Goal: Complete application form: Complete application form

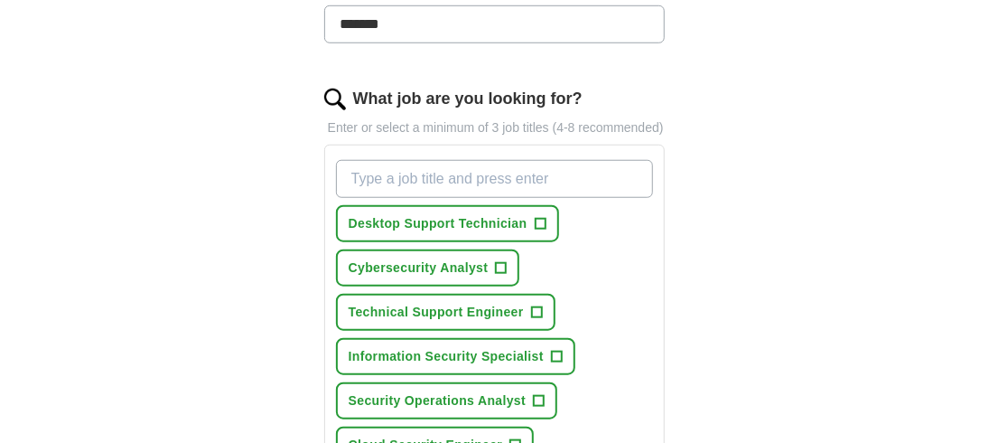
scroll to position [632, 0]
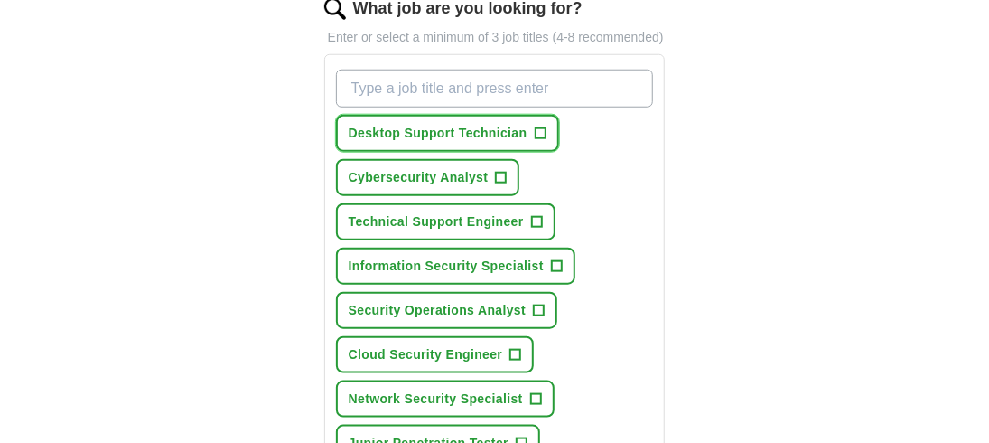
click at [539, 128] on span "+" at bounding box center [540, 133] width 11 height 14
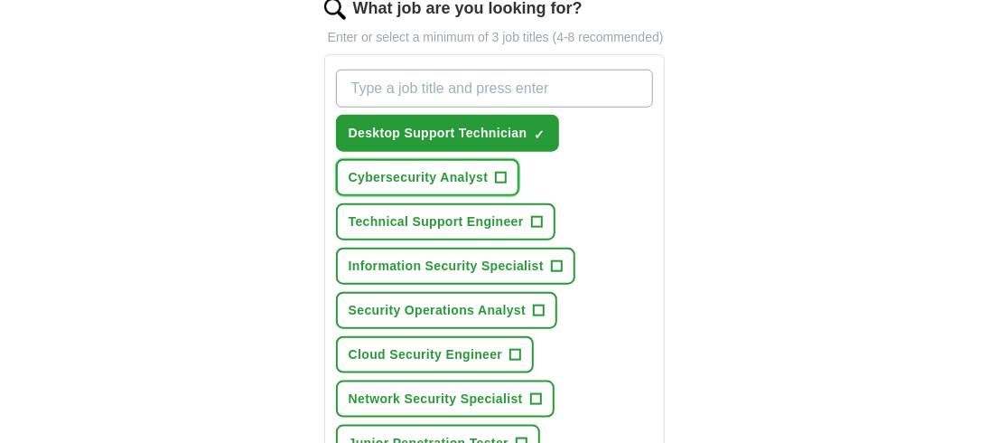
click at [499, 172] on span "+" at bounding box center [501, 178] width 11 height 14
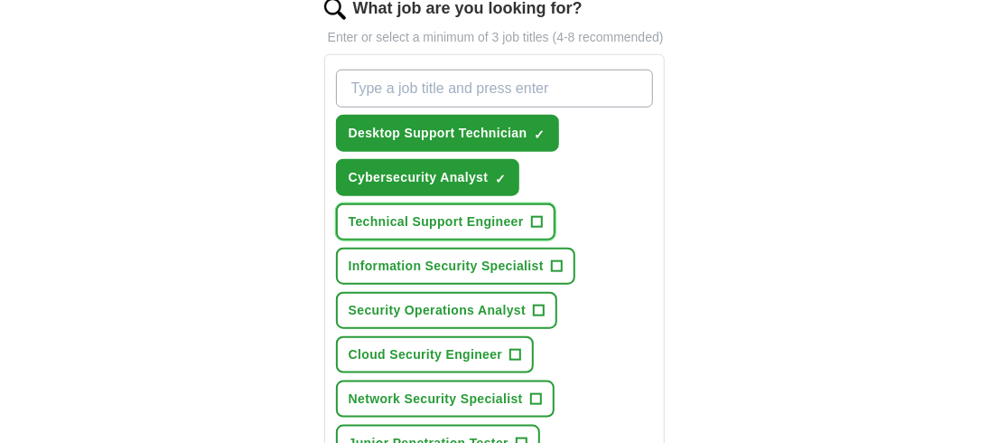
click at [532, 215] on span "+" at bounding box center [536, 222] width 11 height 14
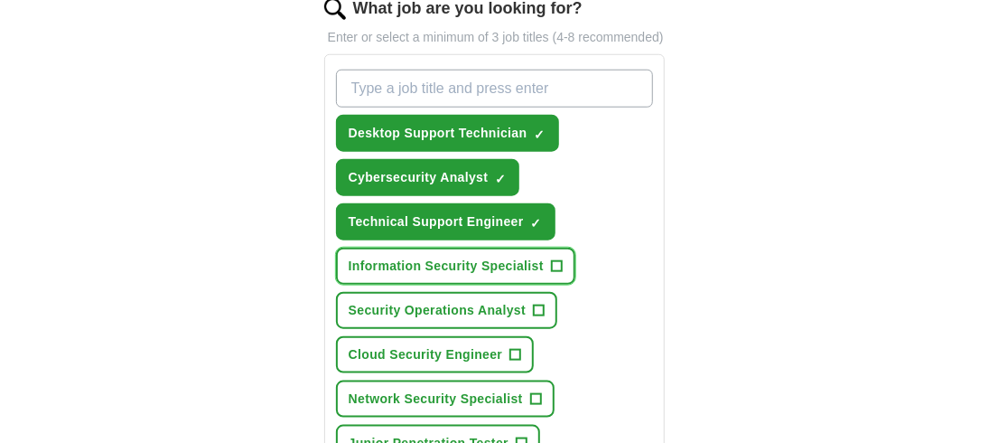
click at [522, 266] on span "Information Security Specialist" at bounding box center [446, 265] width 195 height 19
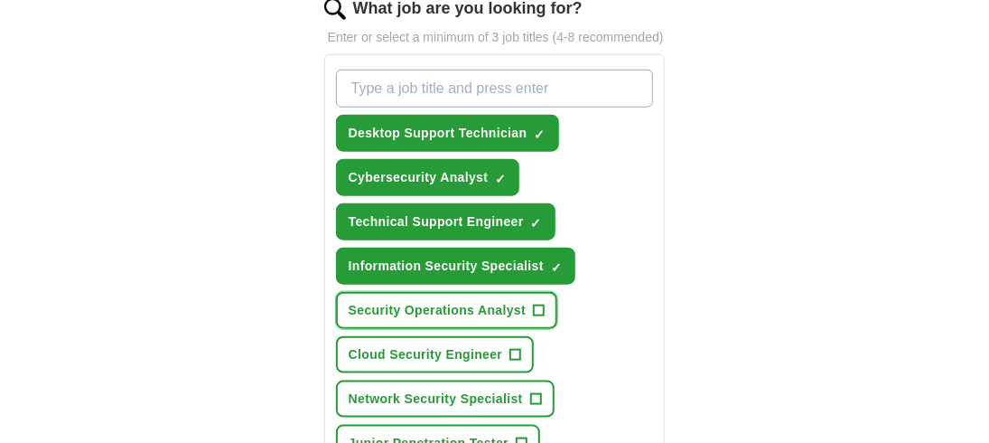
click at [513, 302] on span "Security Operations Analyst" at bounding box center [437, 310] width 177 height 19
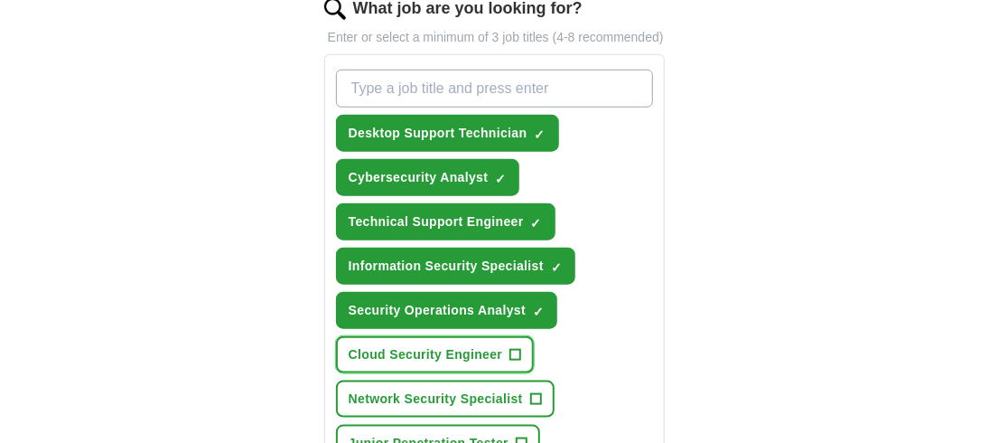
click at [510, 348] on span "+" at bounding box center [515, 355] width 11 height 14
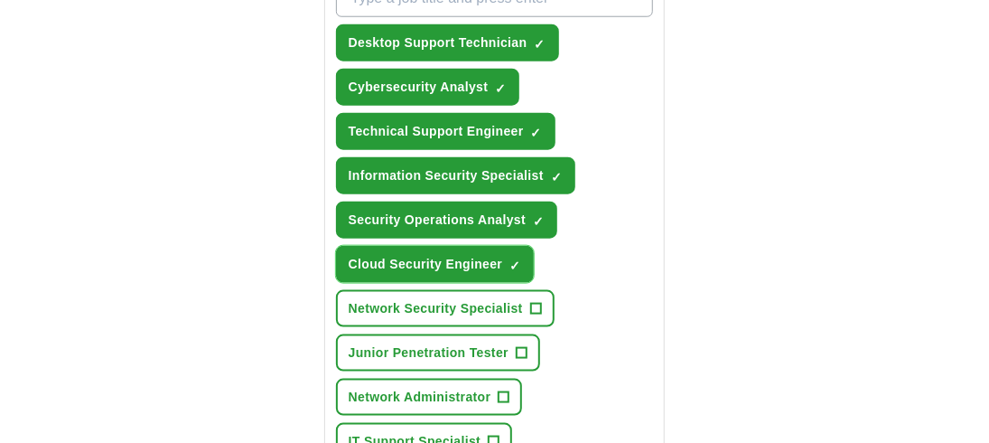
scroll to position [813, 0]
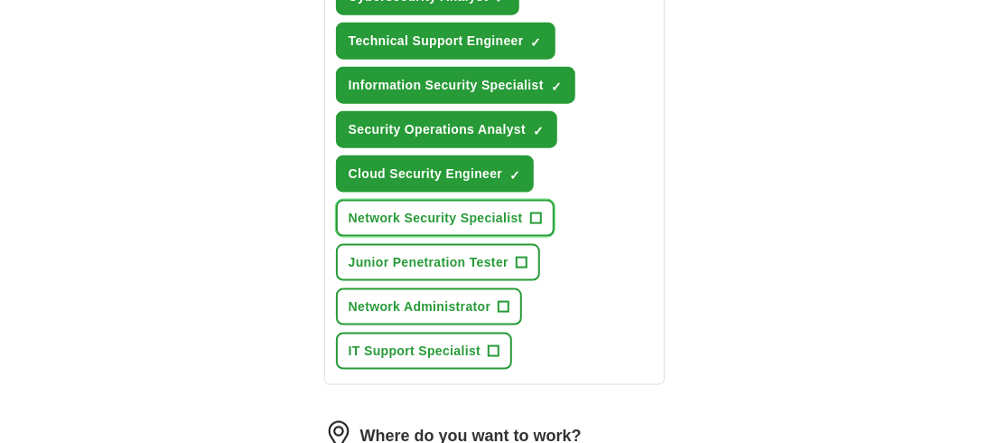
click at [518, 209] on span "Network Security Specialist" at bounding box center [436, 218] width 174 height 19
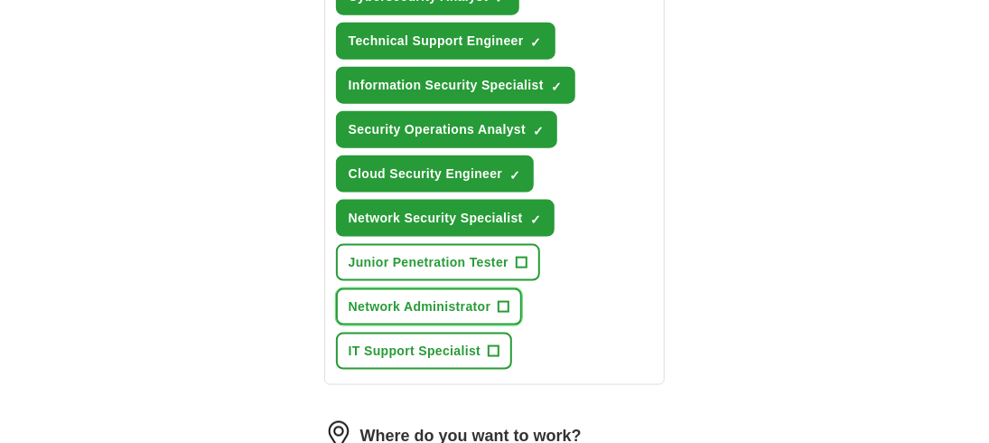
click at [499, 301] on span "+" at bounding box center [504, 307] width 11 height 14
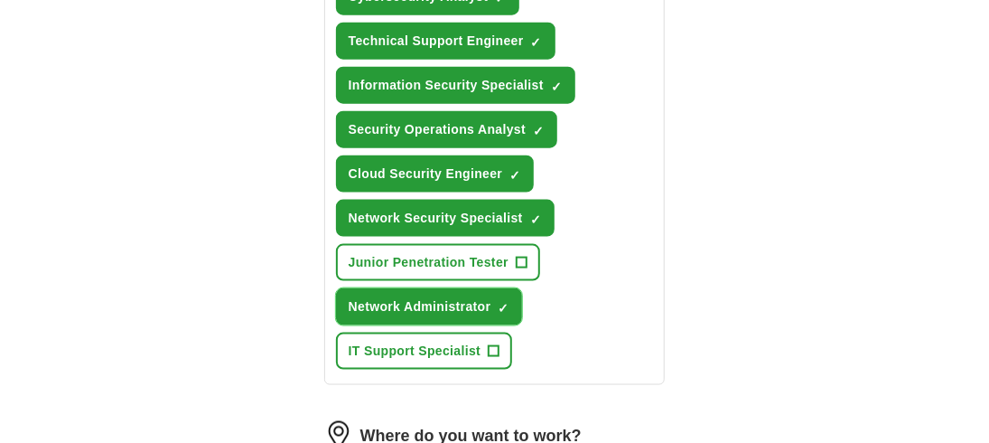
scroll to position [903, 0]
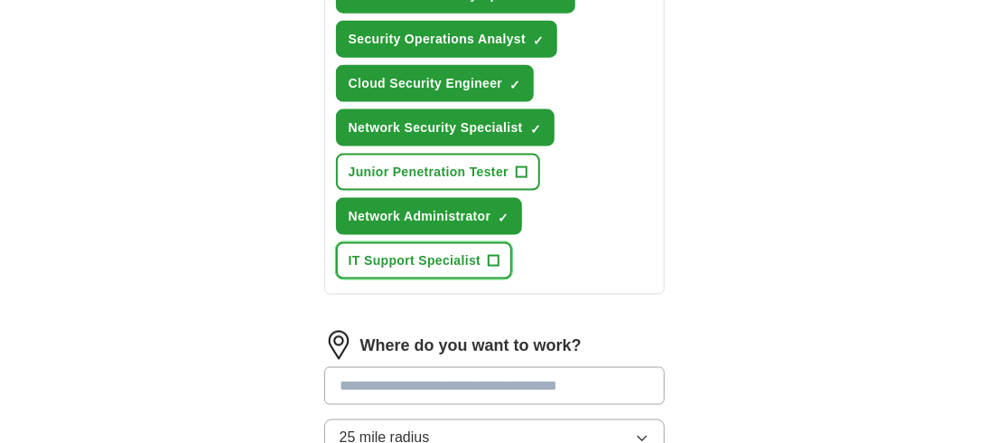
click at [497, 254] on span "+" at bounding box center [494, 261] width 11 height 14
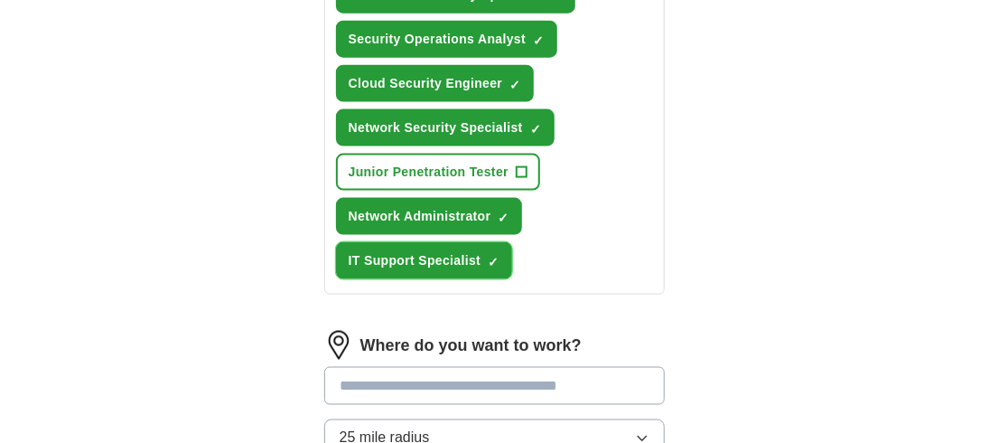
click at [336, 242] on button "IT Support Specialist ✓ ×" at bounding box center [424, 260] width 177 height 37
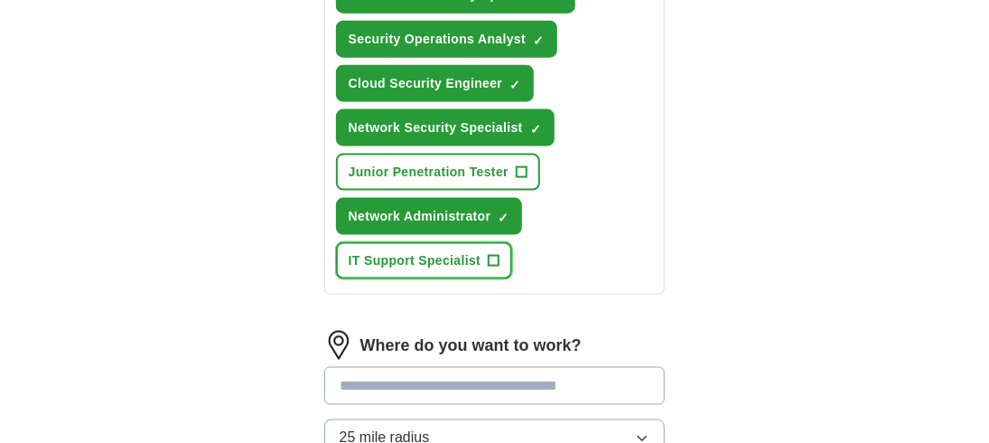
scroll to position [993, 0]
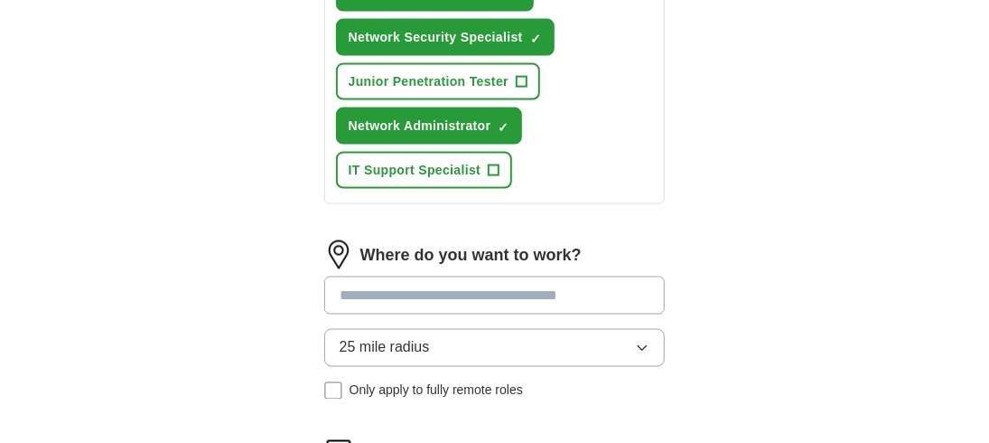
click at [403, 282] on input at bounding box center [494, 295] width 341 height 38
click at [396, 280] on input "******" at bounding box center [494, 295] width 341 height 38
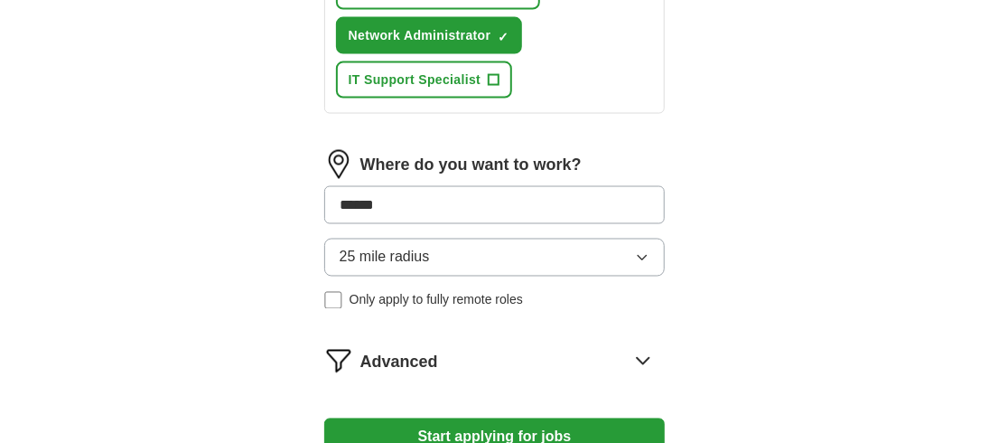
scroll to position [1174, 0]
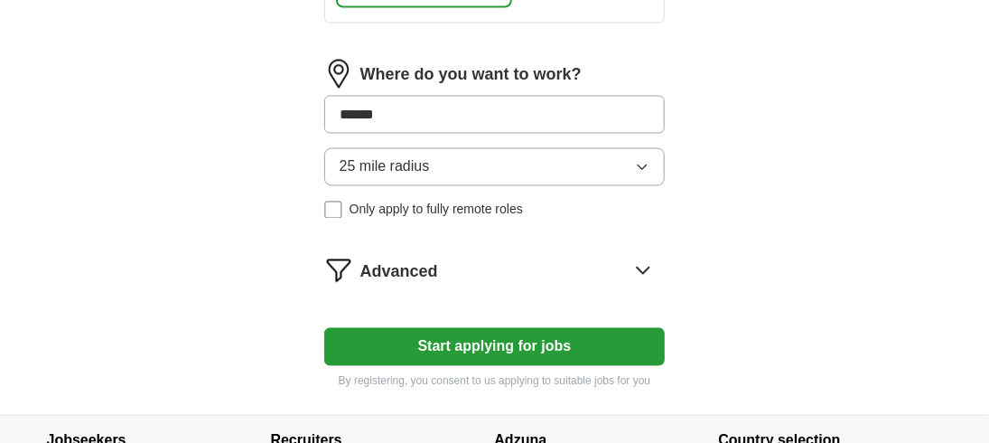
type input "******"
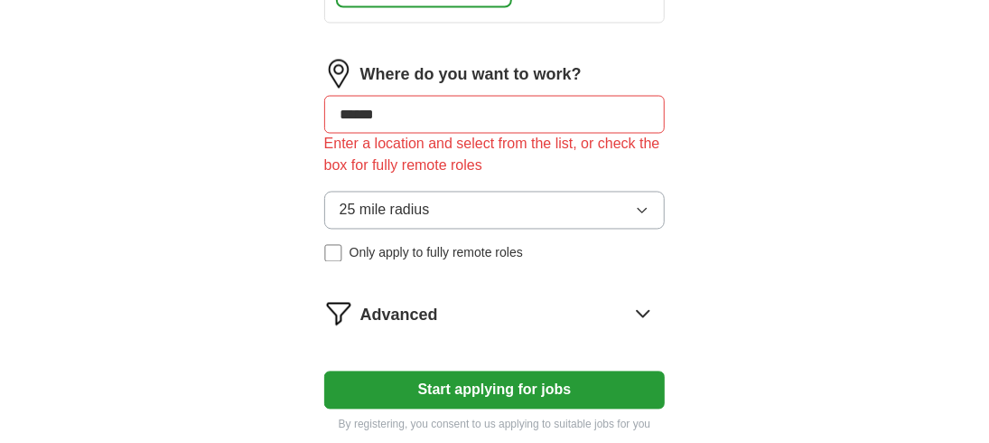
click at [330, 199] on div "25 mile radius Only apply to fully remote roles" at bounding box center [494, 226] width 341 height 71
drag, startPoint x: 388, startPoint y: 106, endPoint x: 272, endPoint y: 105, distance: 116.5
click at [526, 99] on input at bounding box center [494, 115] width 341 height 38
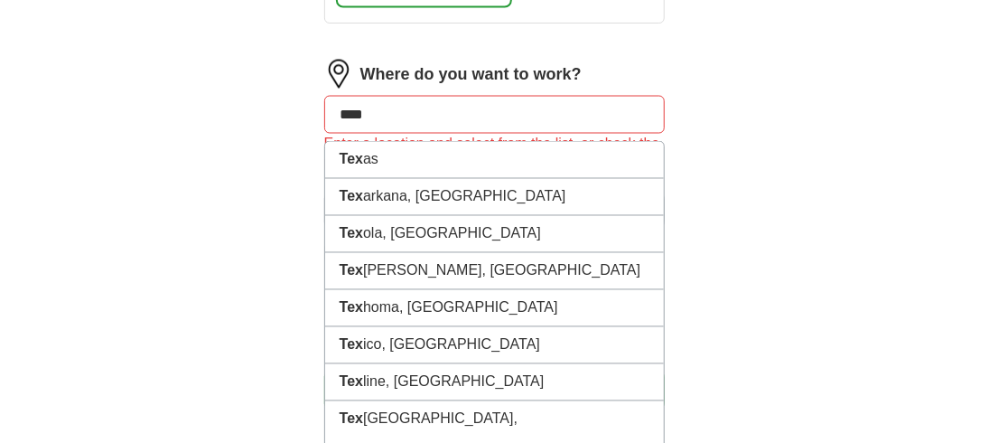
type input "*****"
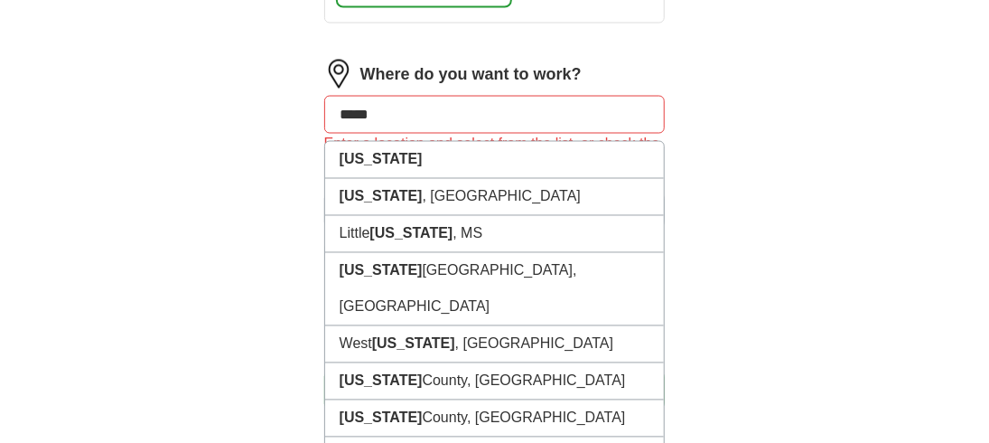
drag, startPoint x: 381, startPoint y: 101, endPoint x: 297, endPoint y: 103, distance: 84.0
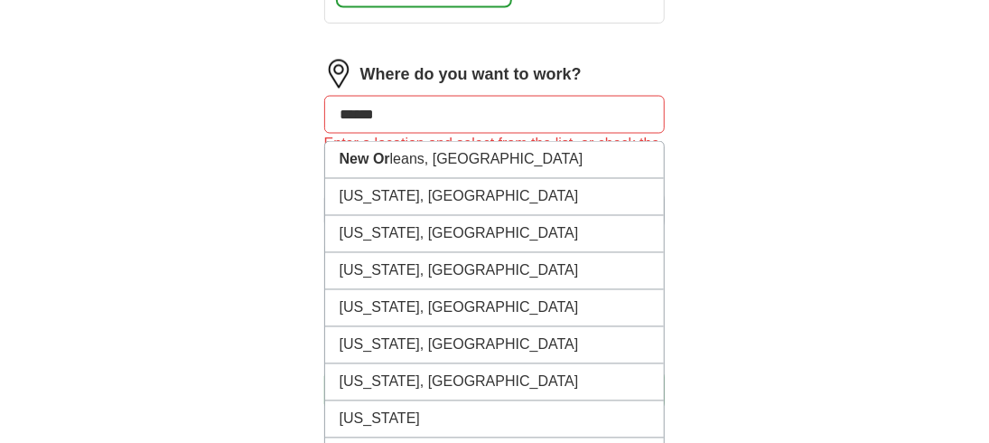
type input "*******"
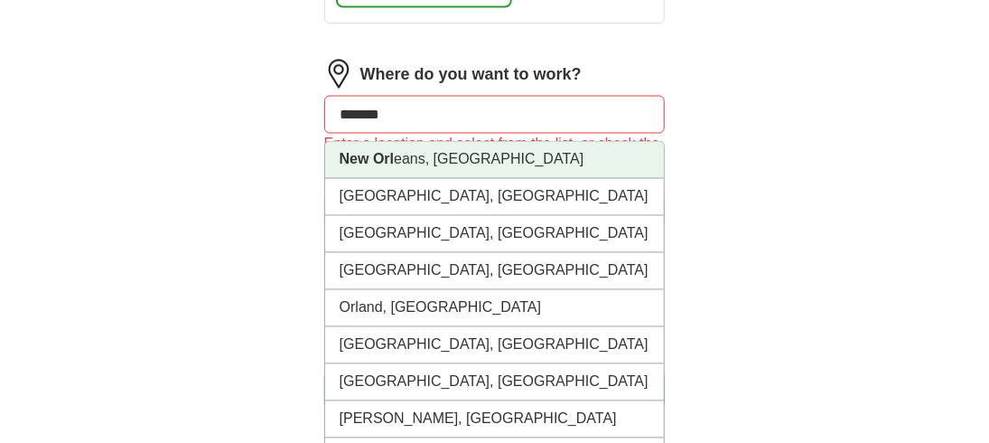
click at [390, 152] on strong "New Orl" at bounding box center [367, 159] width 54 height 15
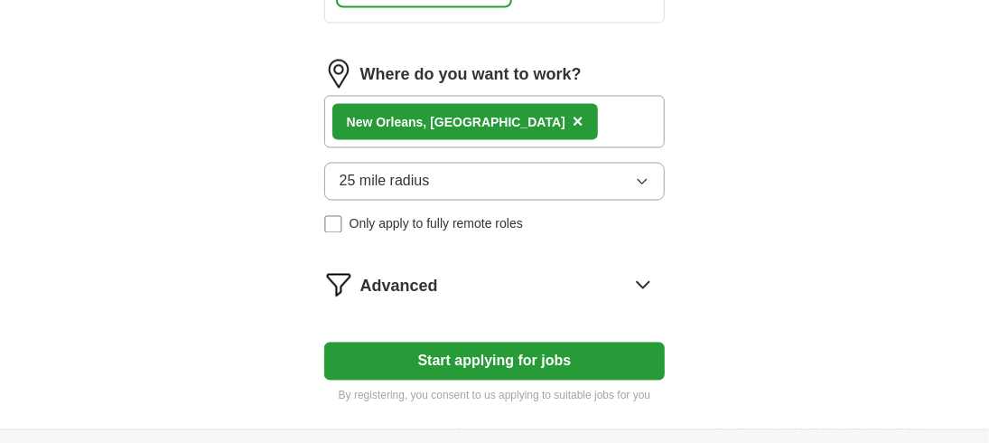
click at [504, 111] on div "New Orl eans, LA ×" at bounding box center [494, 122] width 341 height 52
click at [589, 116] on div "New Orl eans, LA ×" at bounding box center [494, 122] width 341 height 52
click at [573, 111] on span "×" at bounding box center [578, 121] width 11 height 20
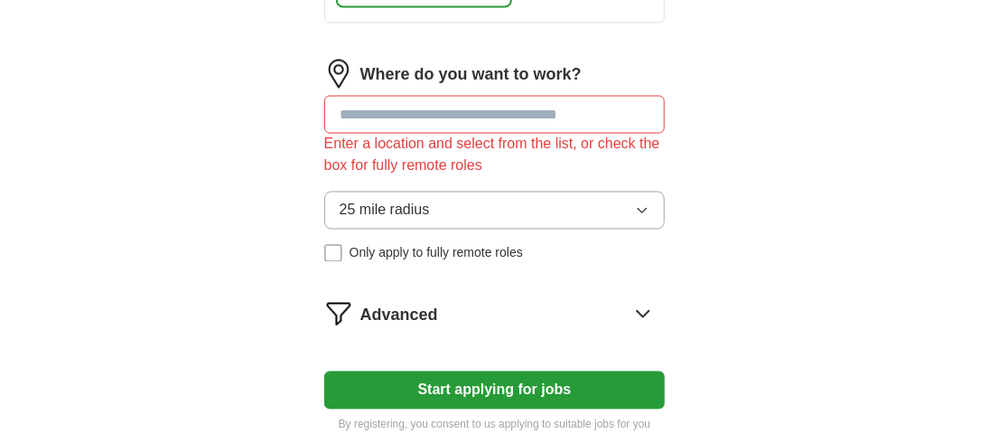
click at [470, 109] on input at bounding box center [494, 115] width 341 height 38
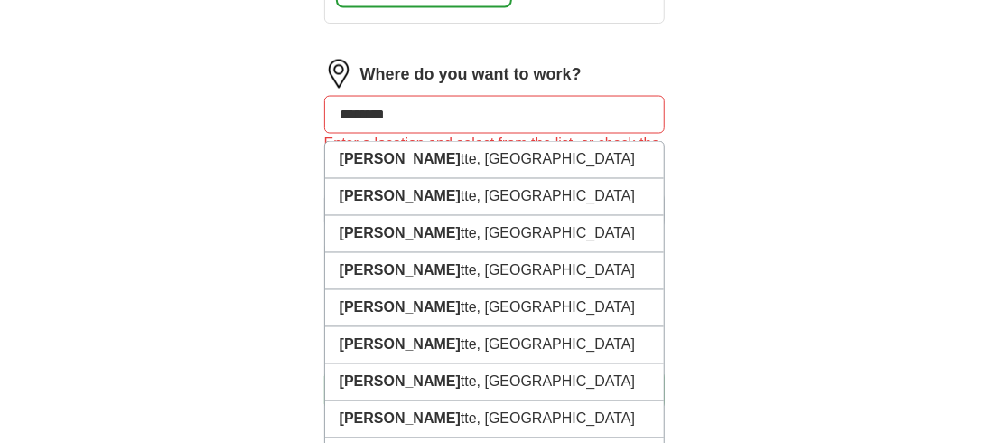
type input "*********"
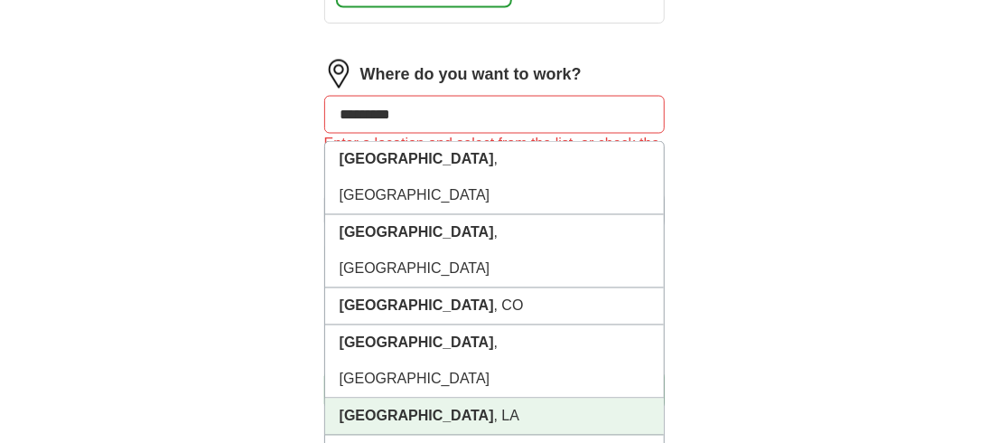
click at [457, 398] on li "[GEOGRAPHIC_DATA] , [GEOGRAPHIC_DATA]" at bounding box center [495, 416] width 340 height 37
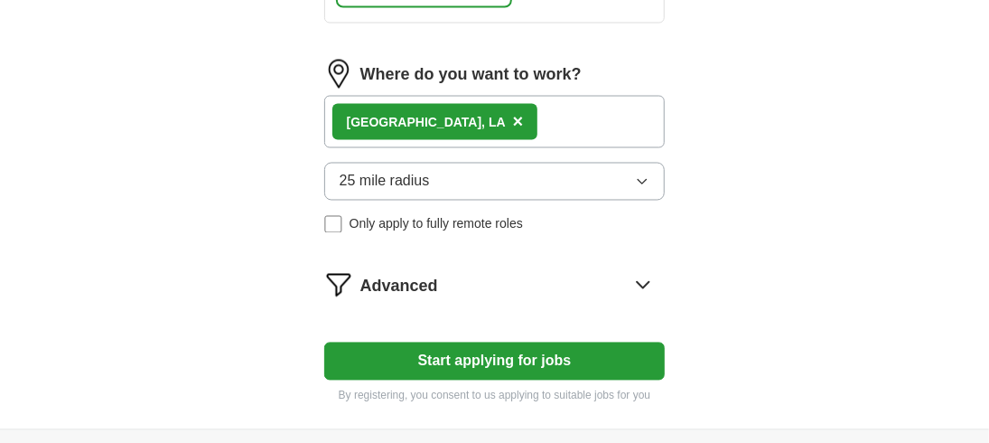
click at [640, 174] on icon "button" at bounding box center [642, 181] width 14 height 14
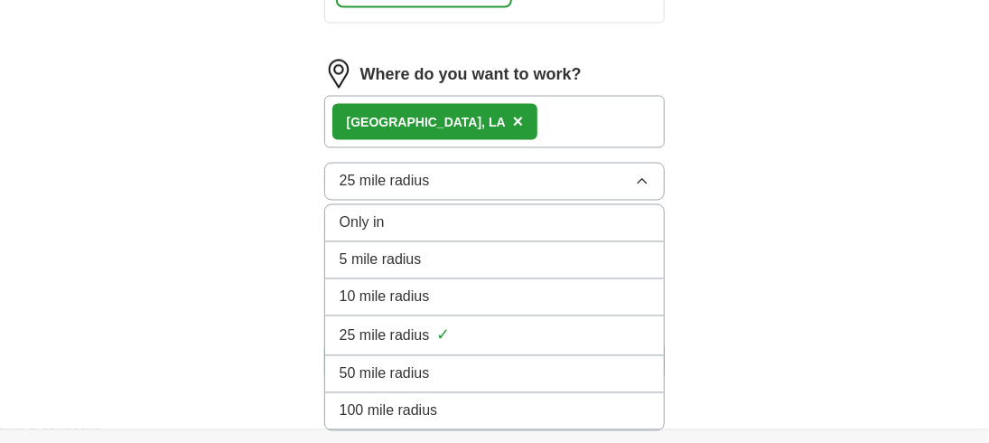
click at [501, 323] on div "25 mile radius ✓" at bounding box center [495, 335] width 311 height 24
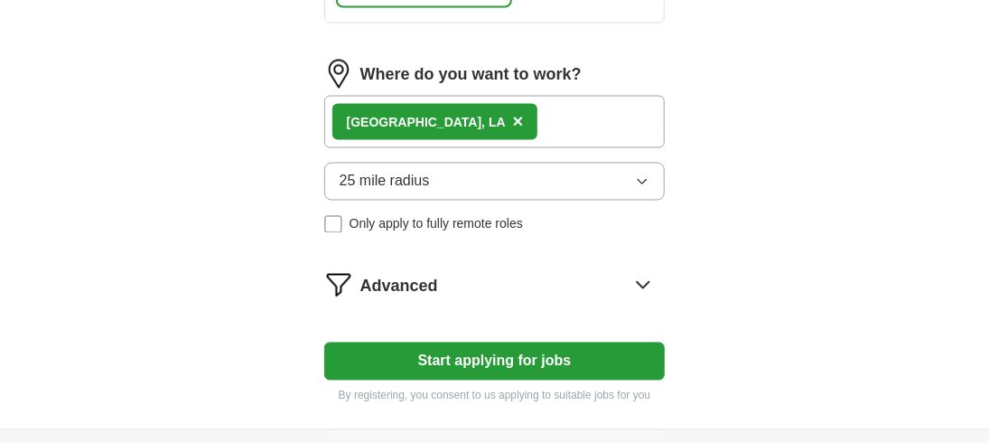
click at [547, 344] on button "Start applying for jobs" at bounding box center [494, 361] width 341 height 38
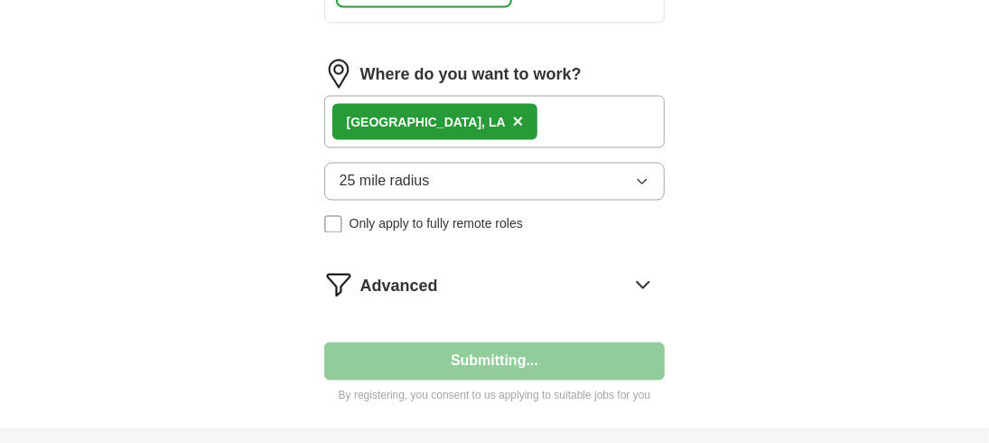
scroll to position [0, 0]
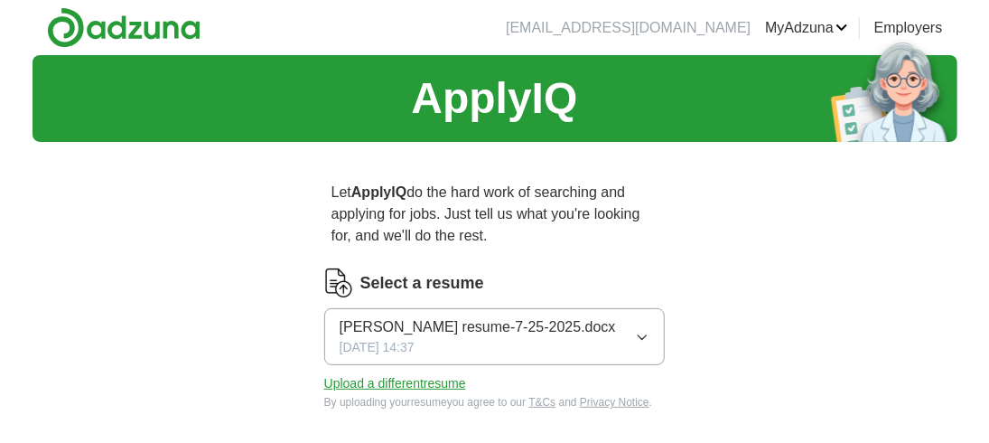
select select "**"
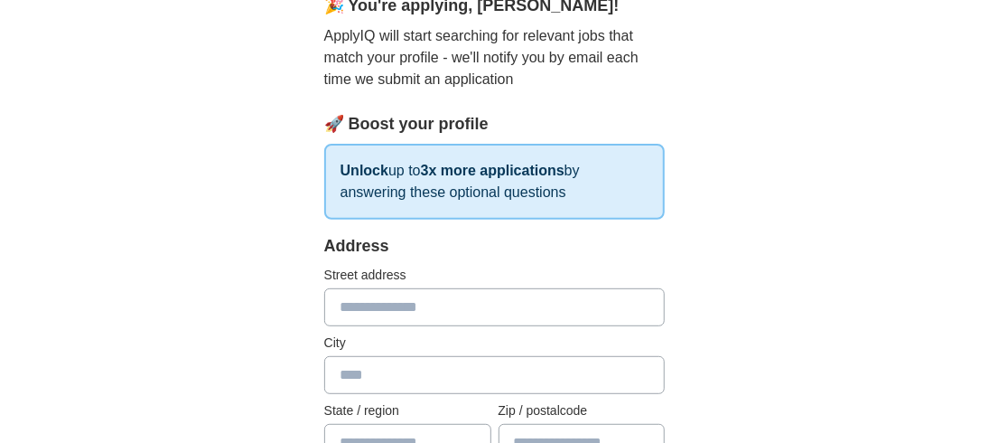
scroll to position [271, 0]
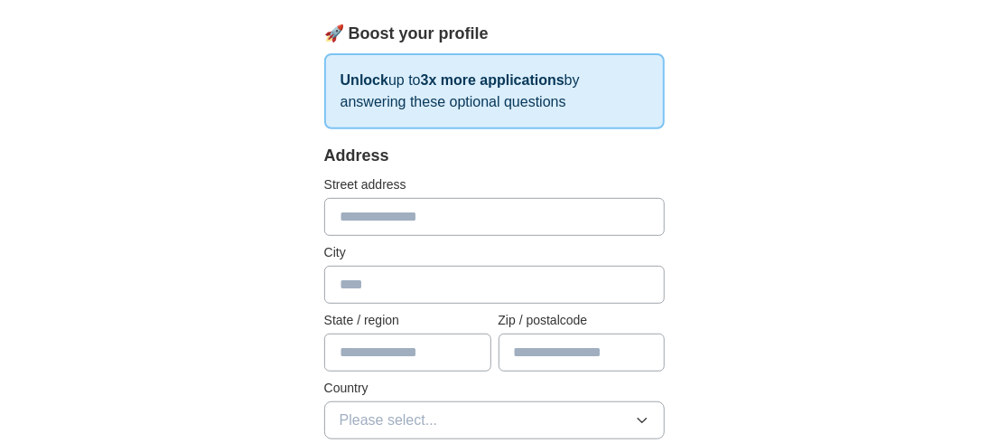
click at [377, 213] on input "text" at bounding box center [494, 217] width 341 height 38
type input "**********"
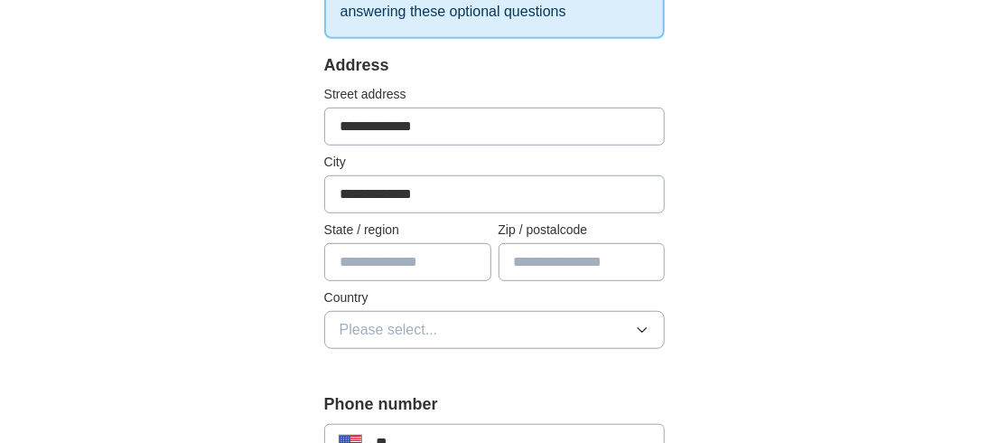
click at [402, 256] on input "text" at bounding box center [407, 262] width 167 height 38
type input "*********"
type input "*****"
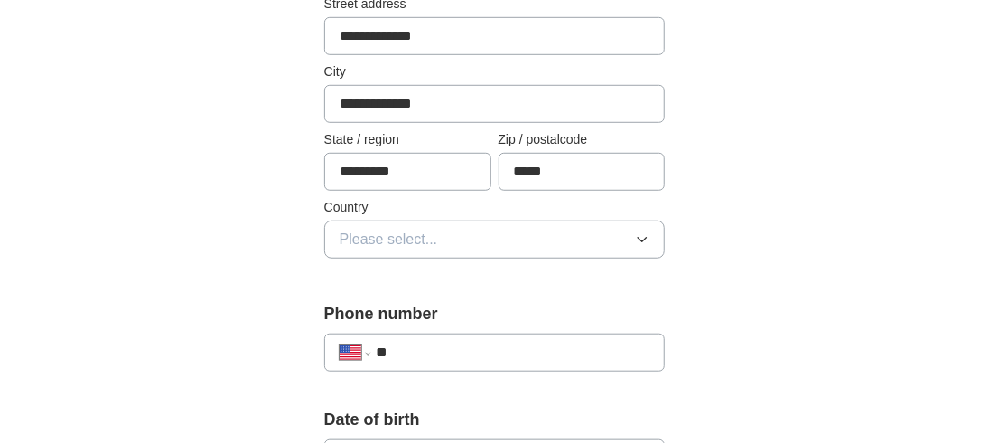
scroll to position [542, 0]
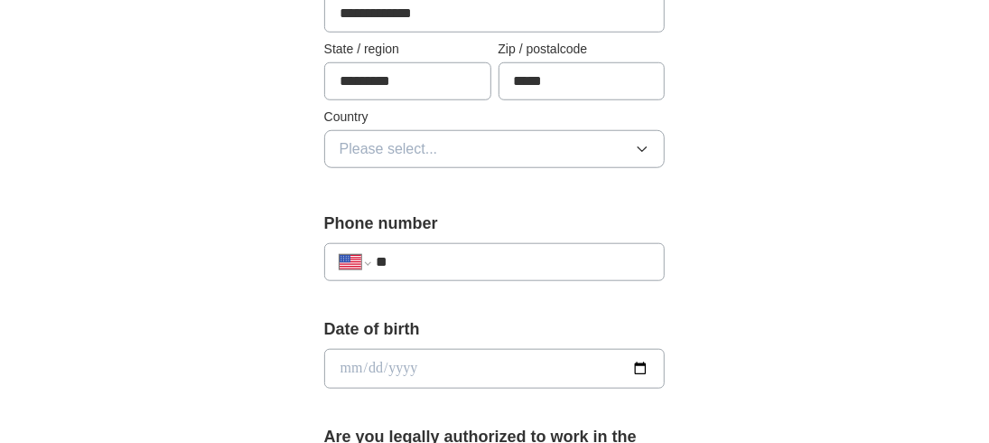
click at [529, 148] on button "Please select..." at bounding box center [494, 149] width 341 height 38
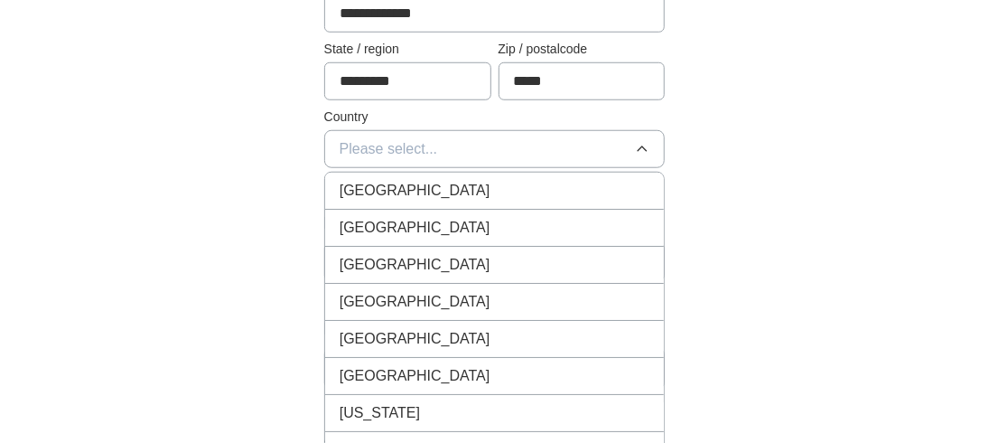
click at [475, 220] on div "[GEOGRAPHIC_DATA]" at bounding box center [495, 228] width 311 height 22
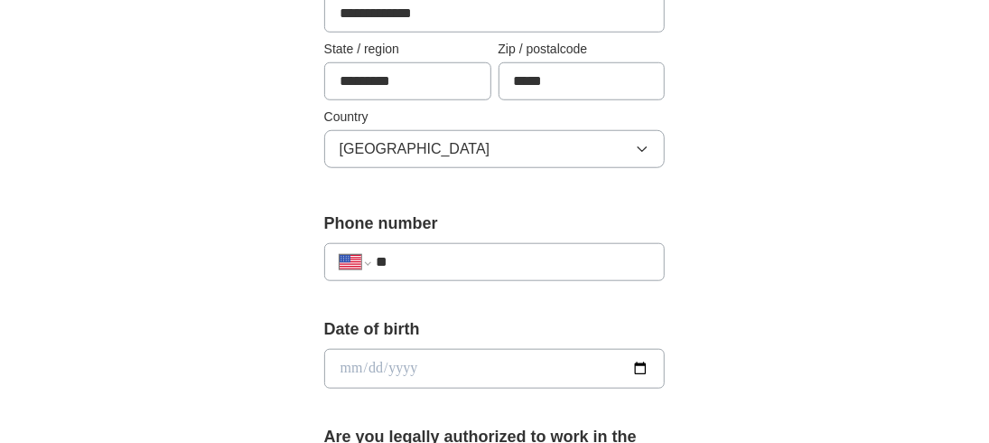
scroll to position [632, 0]
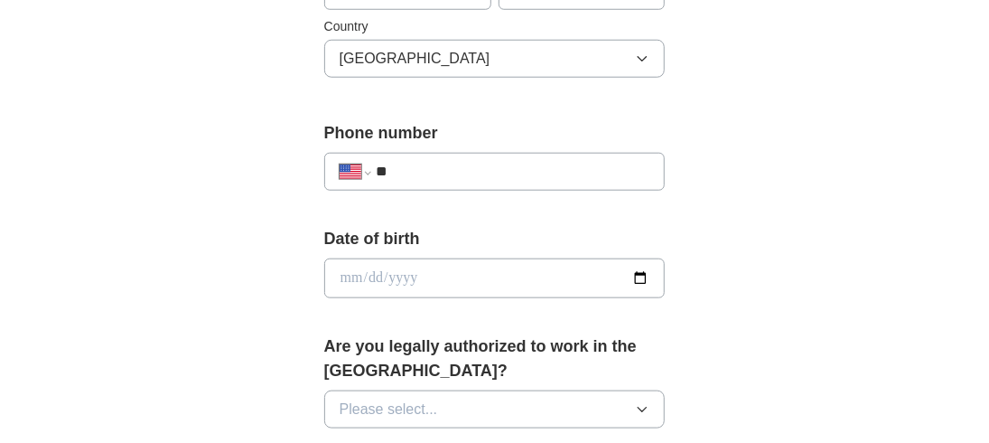
click at [459, 166] on input "**" at bounding box center [513, 172] width 275 height 22
type input "**********"
click at [639, 268] on input "date" at bounding box center [494, 278] width 341 height 40
type input "**********"
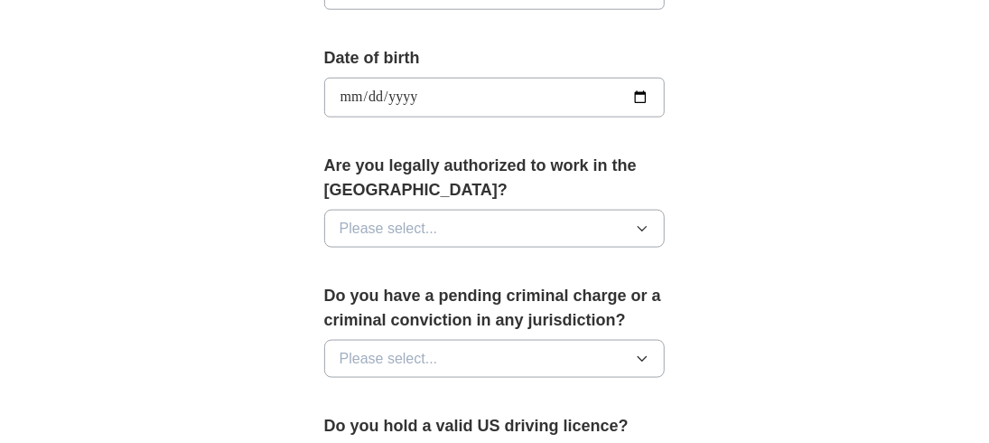
click at [637, 222] on icon "button" at bounding box center [642, 228] width 14 height 14
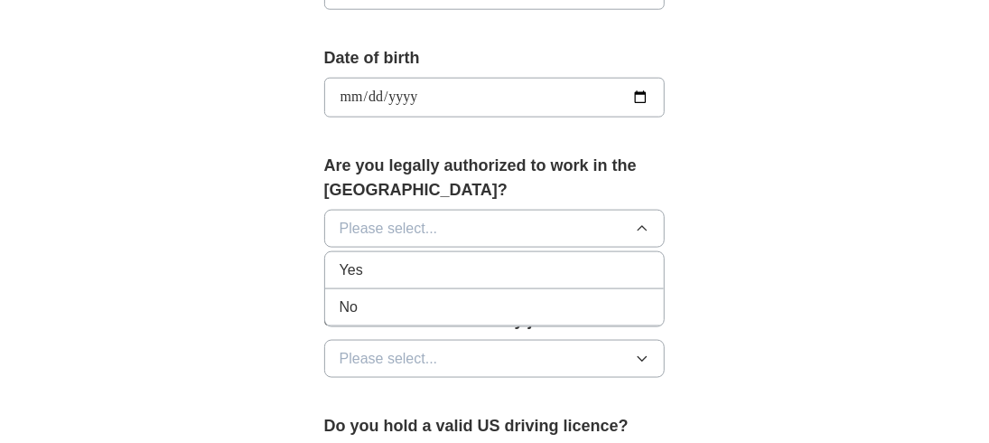
click at [512, 260] on div "Yes" at bounding box center [495, 270] width 311 height 22
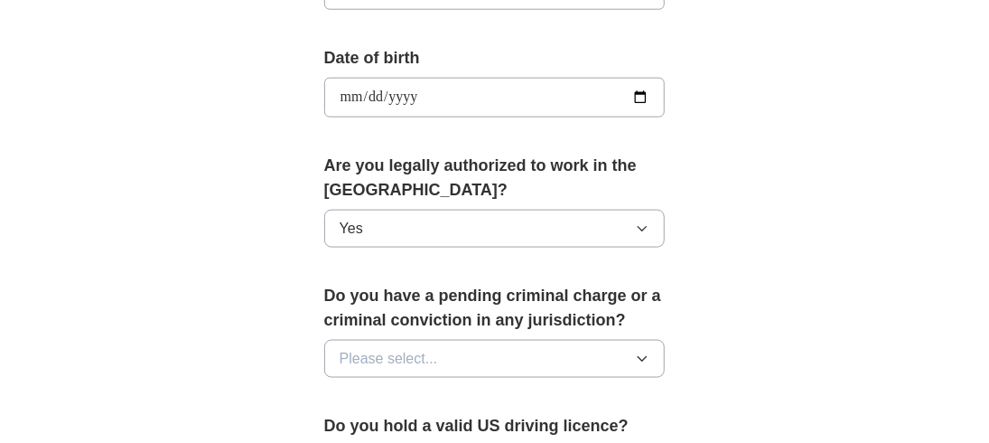
scroll to position [903, 0]
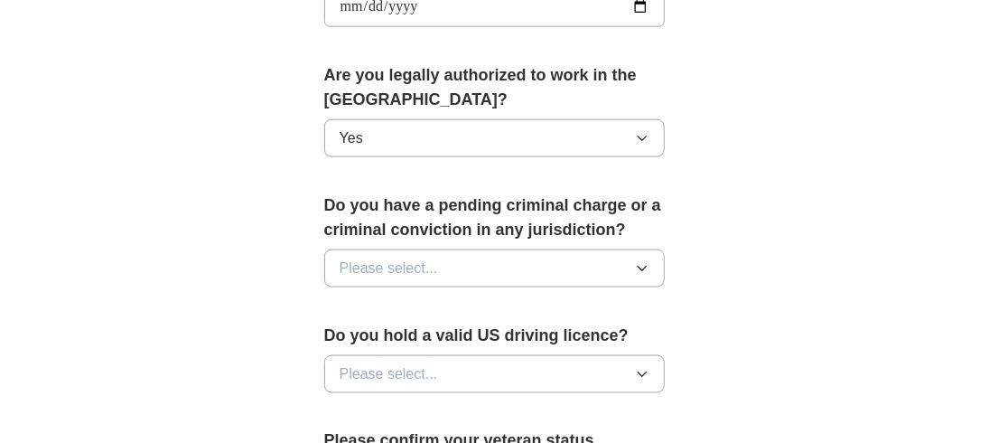
click at [648, 261] on icon "button" at bounding box center [642, 268] width 14 height 14
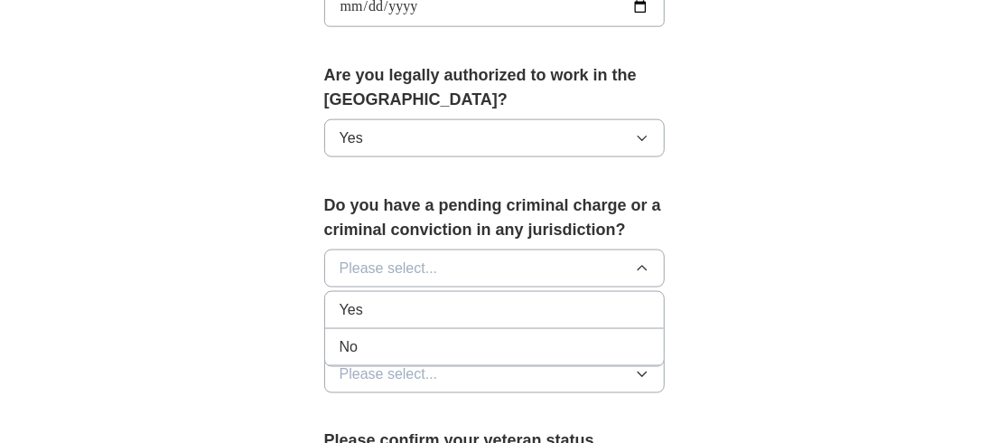
click at [596, 336] on div "No" at bounding box center [495, 347] width 311 height 22
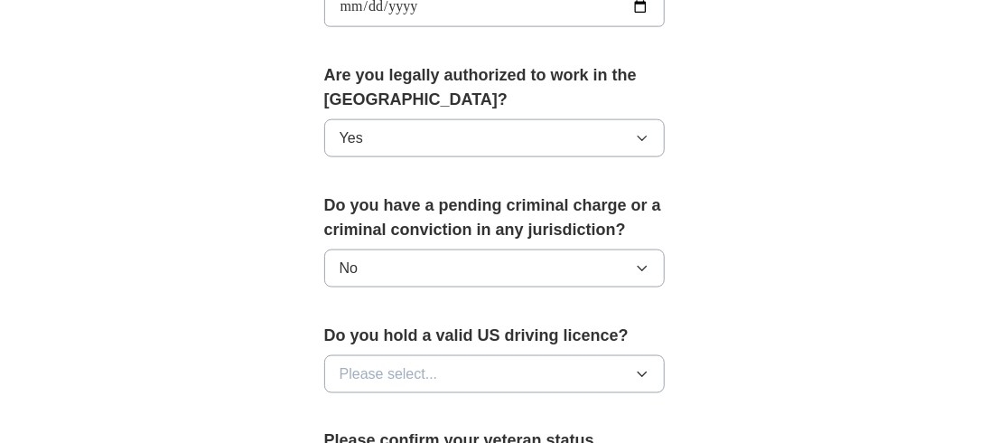
scroll to position [993, 0]
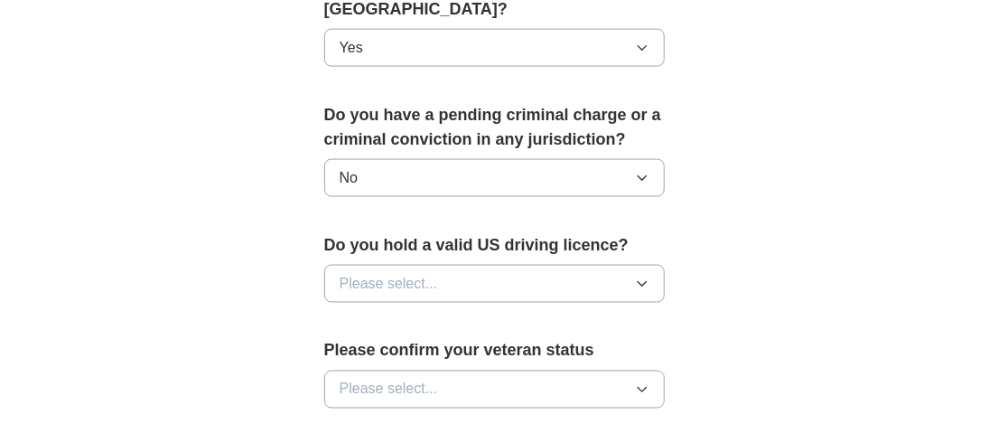
click at [644, 279] on icon "button" at bounding box center [642, 283] width 14 height 14
click at [523, 314] on div "Yes" at bounding box center [495, 325] width 311 height 22
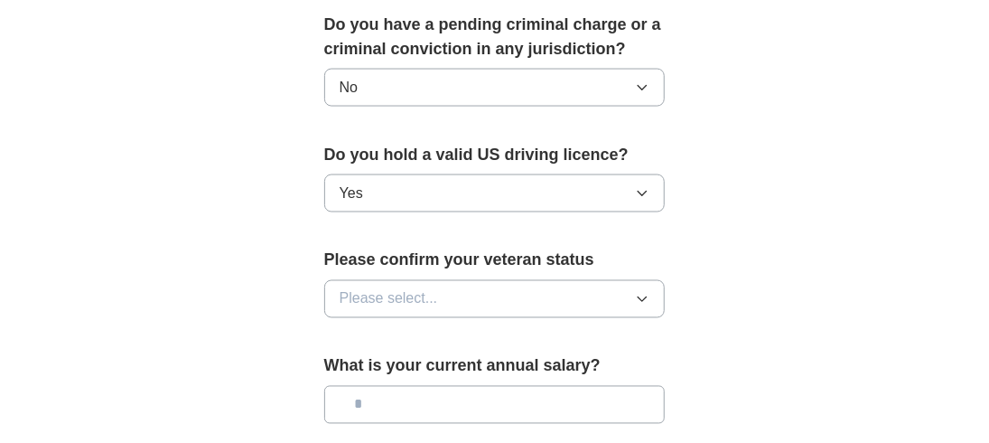
click at [641, 280] on button "Please select..." at bounding box center [494, 299] width 341 height 38
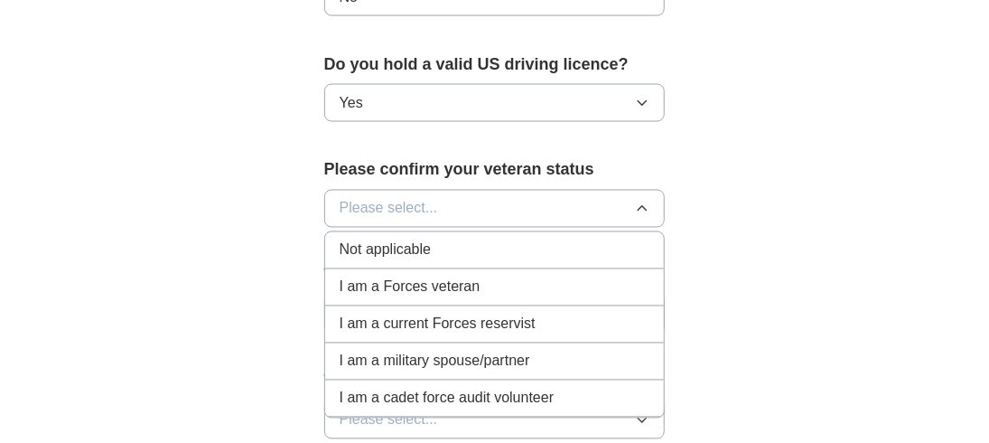
scroll to position [1264, 0]
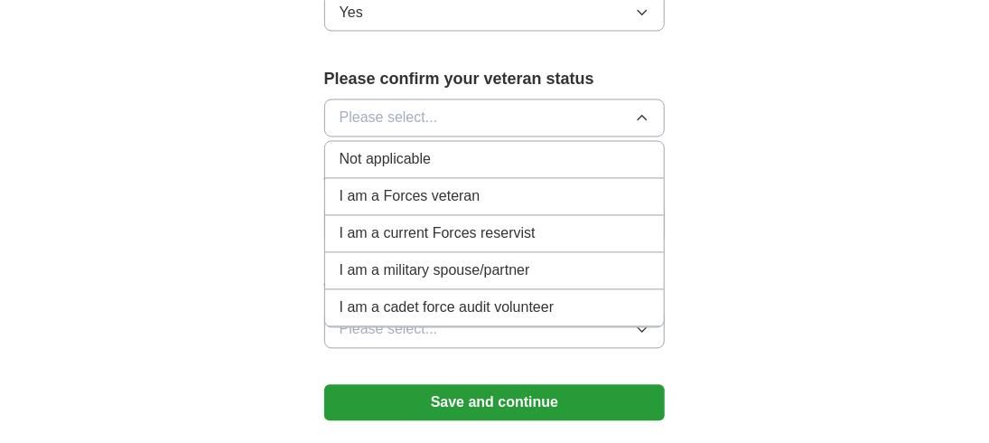
click at [569, 154] on div "Not applicable" at bounding box center [495, 160] width 311 height 22
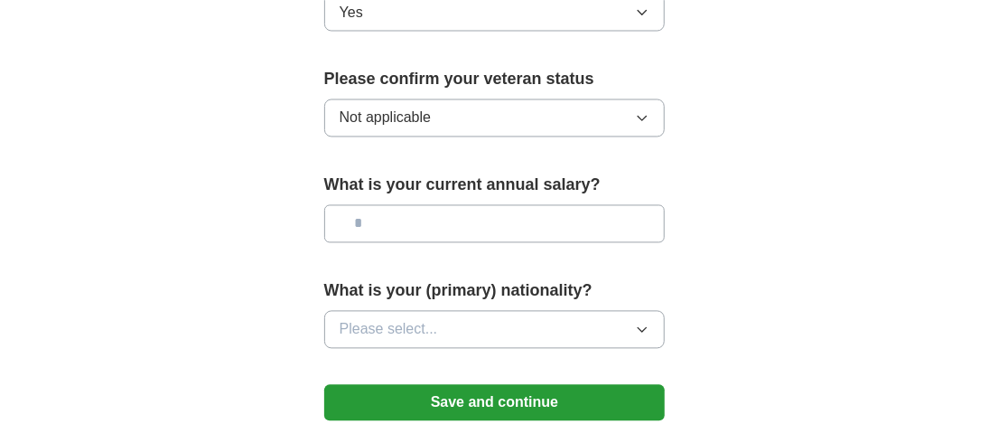
click at [475, 216] on input "text" at bounding box center [494, 224] width 341 height 38
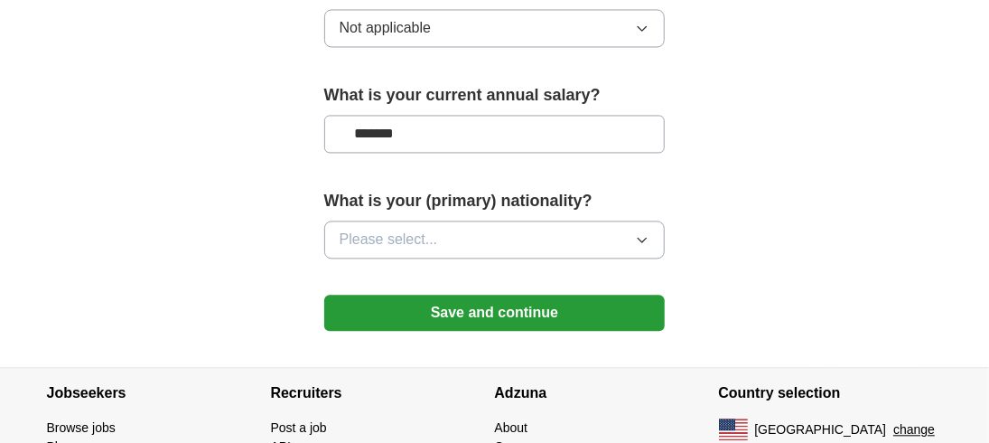
type input "*******"
click at [653, 229] on button "Please select..." at bounding box center [494, 239] width 341 height 38
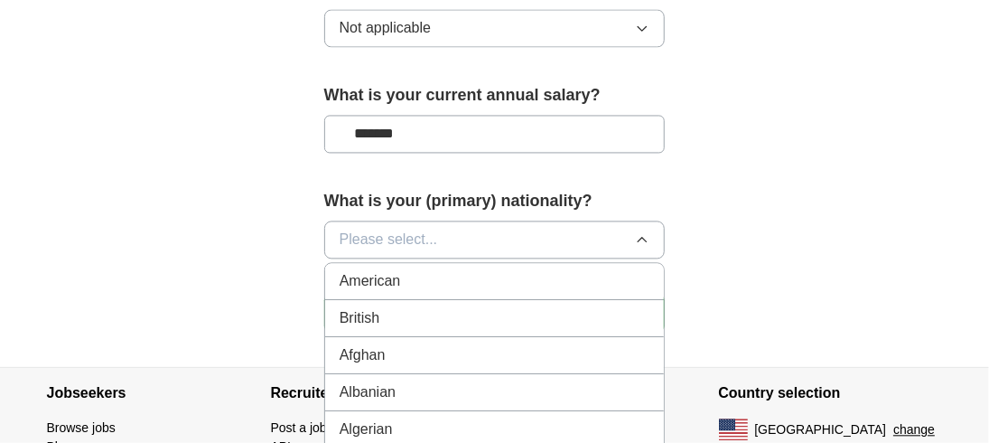
click at [573, 277] on div "American" at bounding box center [495, 281] width 311 height 22
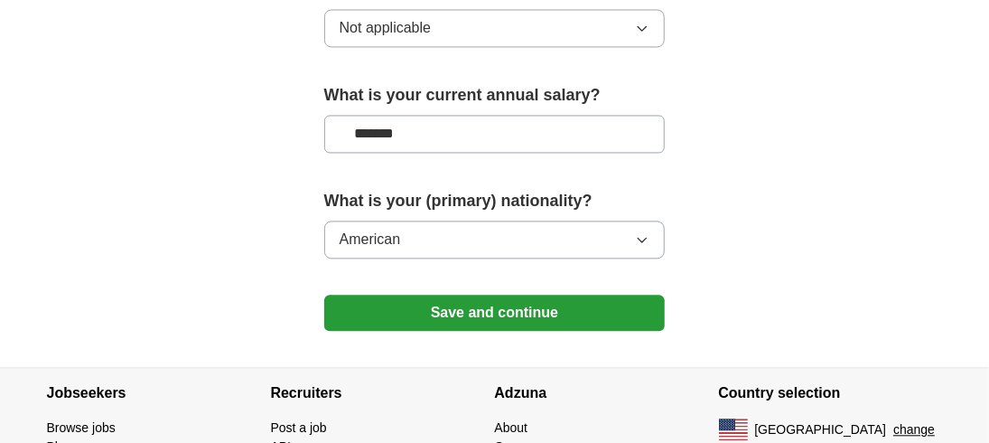
click at [576, 294] on button "Save and continue" at bounding box center [494, 312] width 341 height 36
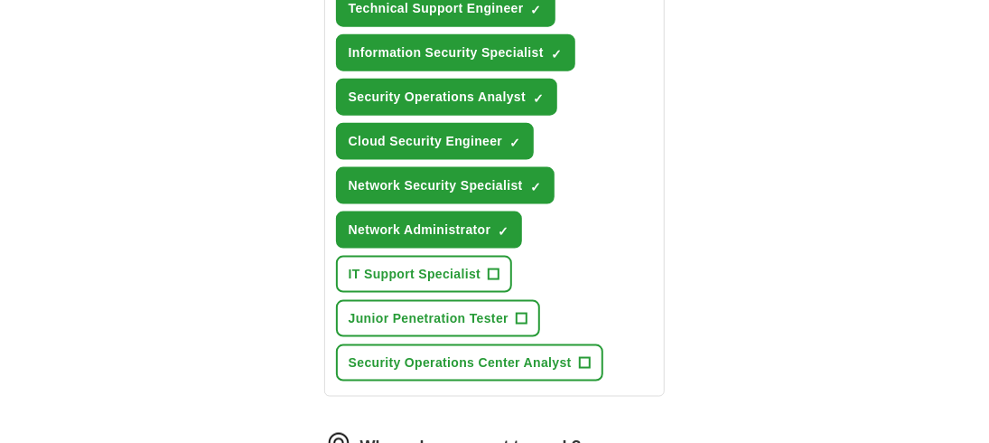
scroll to position [1429, 0]
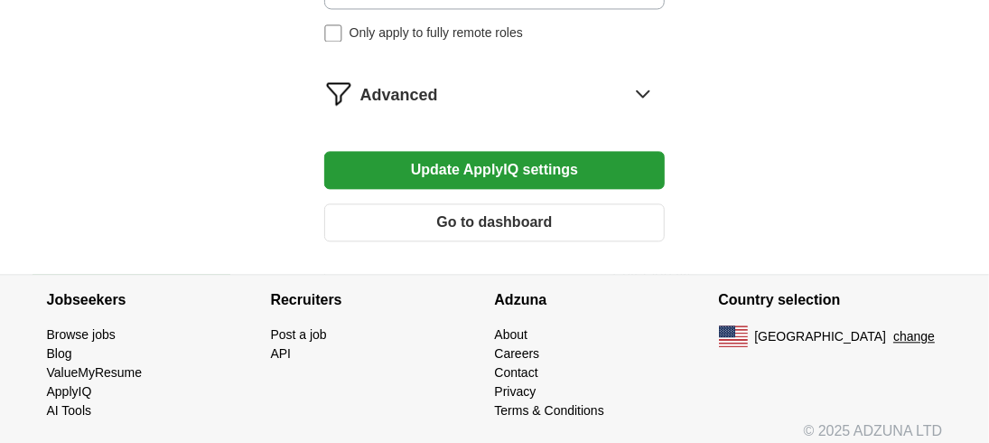
click at [536, 151] on button "Update ApplyIQ settings" at bounding box center [494, 170] width 341 height 38
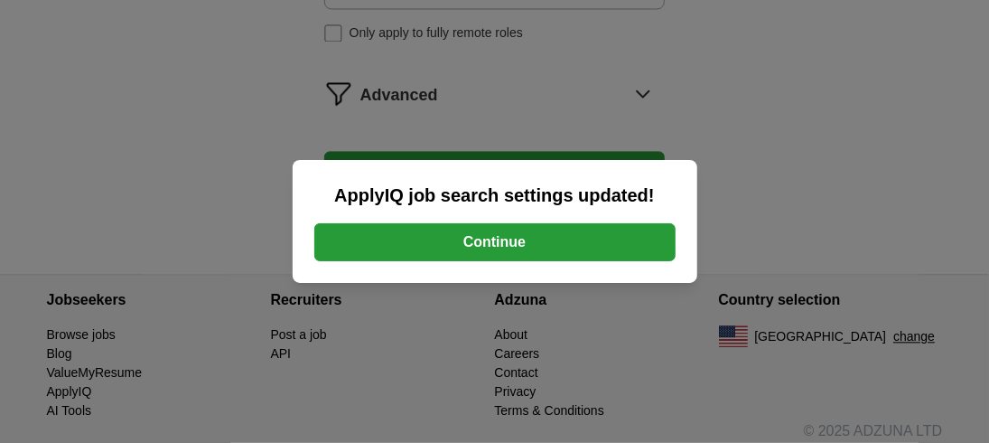
click at [529, 238] on button "Continue" at bounding box center [494, 242] width 361 height 38
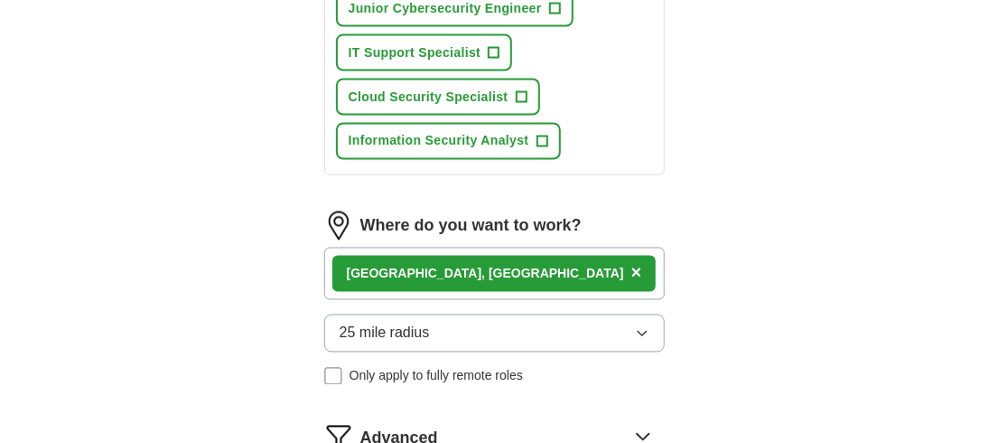
scroll to position [1516, 0]
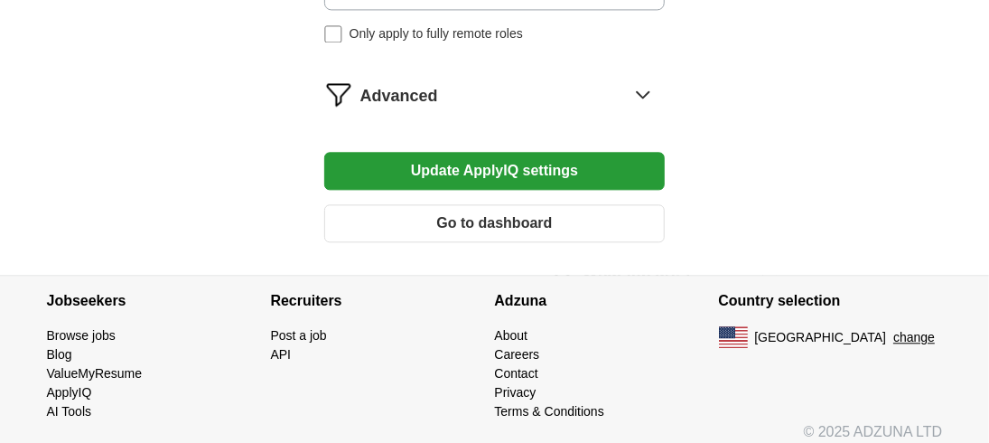
click at [573, 154] on button "Update ApplyIQ settings" at bounding box center [494, 171] width 341 height 38
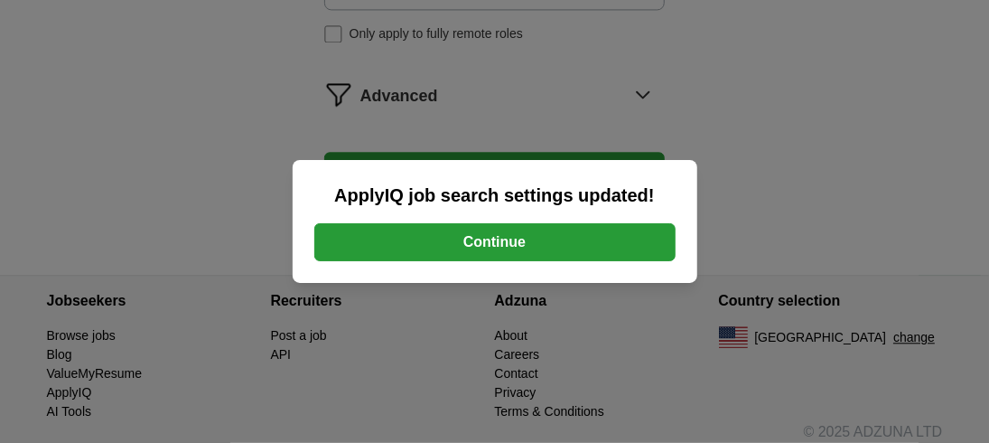
click at [604, 243] on button "Continue" at bounding box center [494, 242] width 361 height 38
